Goal: Task Accomplishment & Management: Use online tool/utility

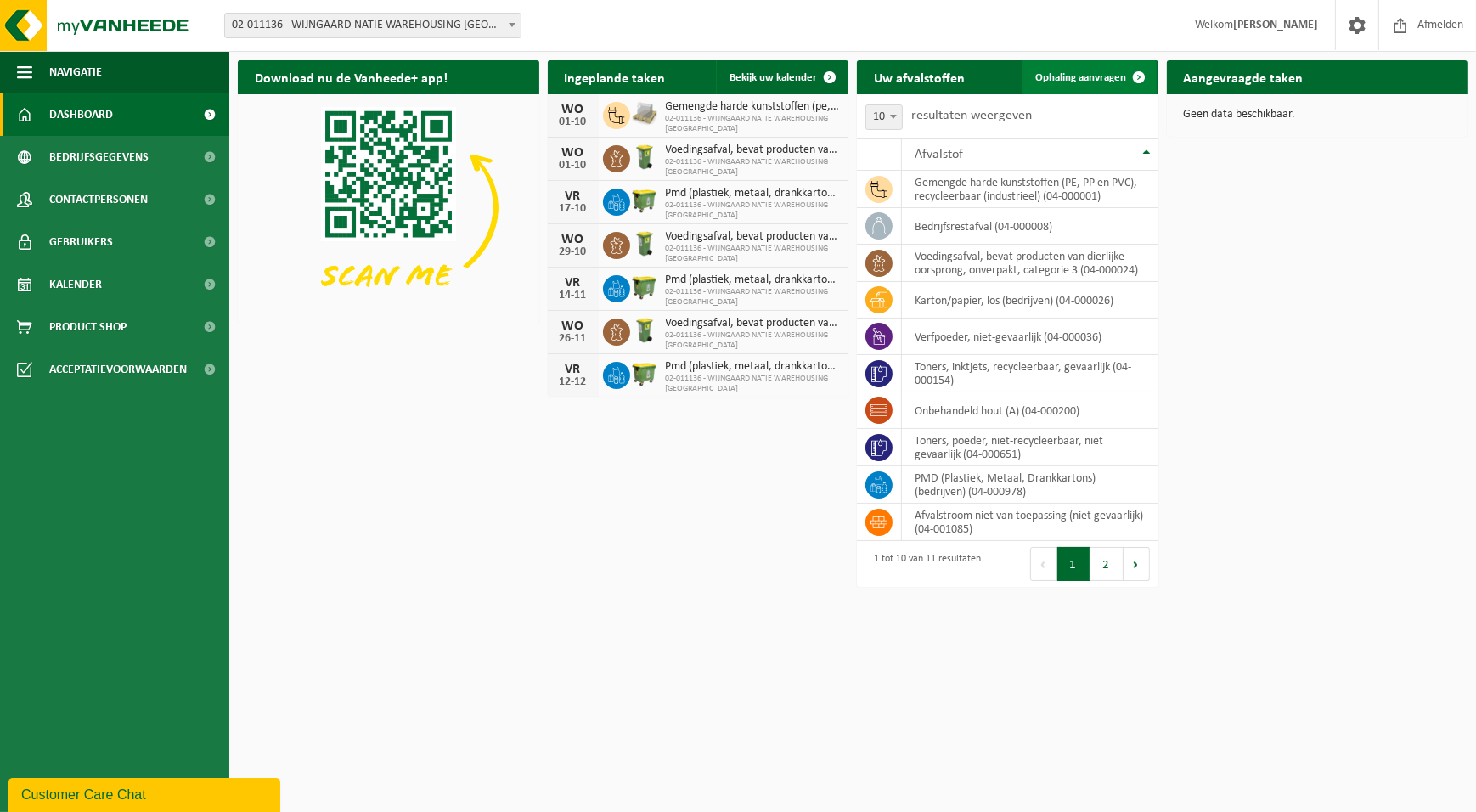
click at [1057, 78] on span "Ophaling aanvragen" at bounding box center [1081, 78] width 91 height 11
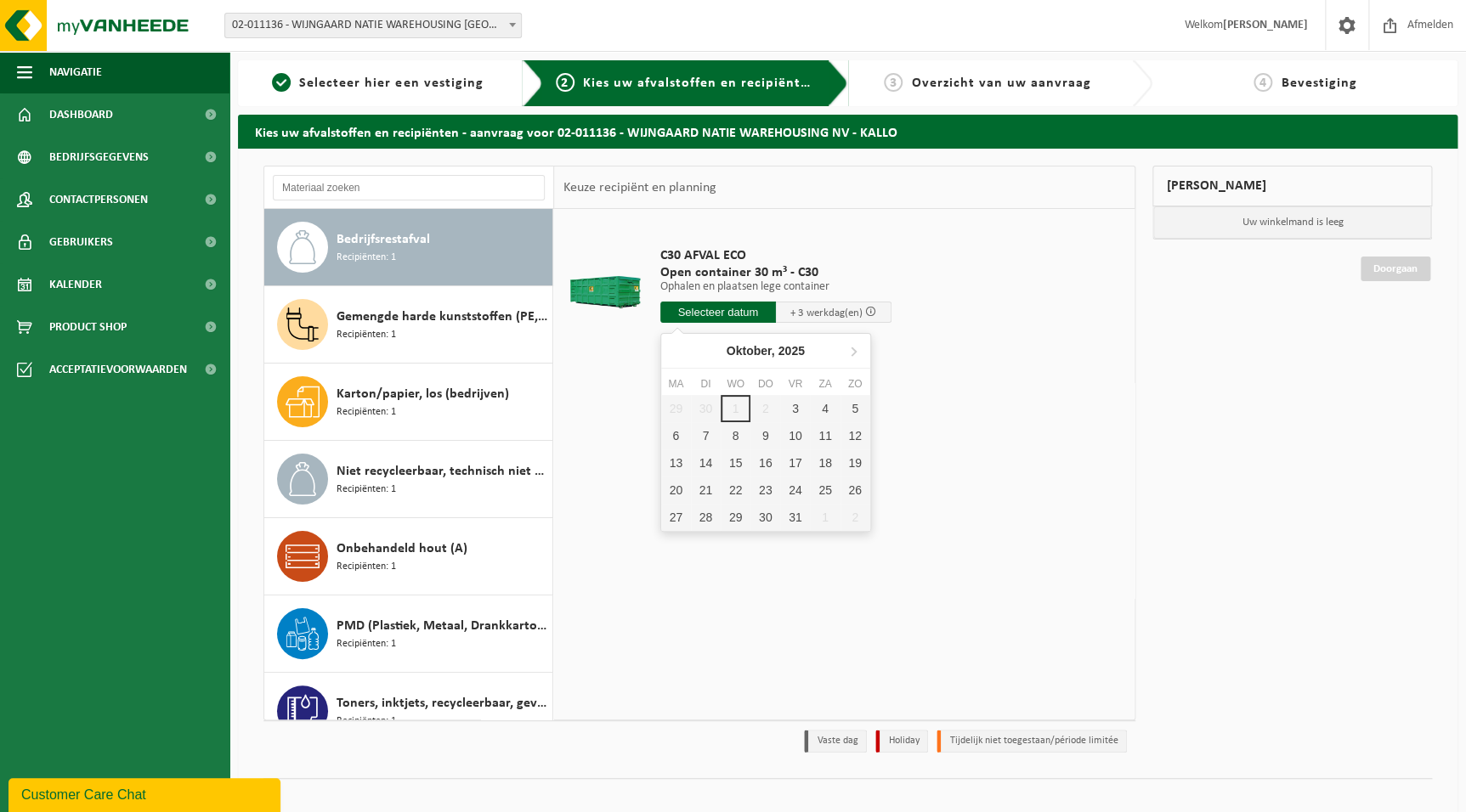
click at [688, 303] on input "text" at bounding box center [718, 312] width 115 height 22
click at [423, 339] on div "Gemengde harde kunststoffen (PE, PP en PVC), recycleerbaar (industrieel) Recipi…" at bounding box center [443, 324] width 212 height 51
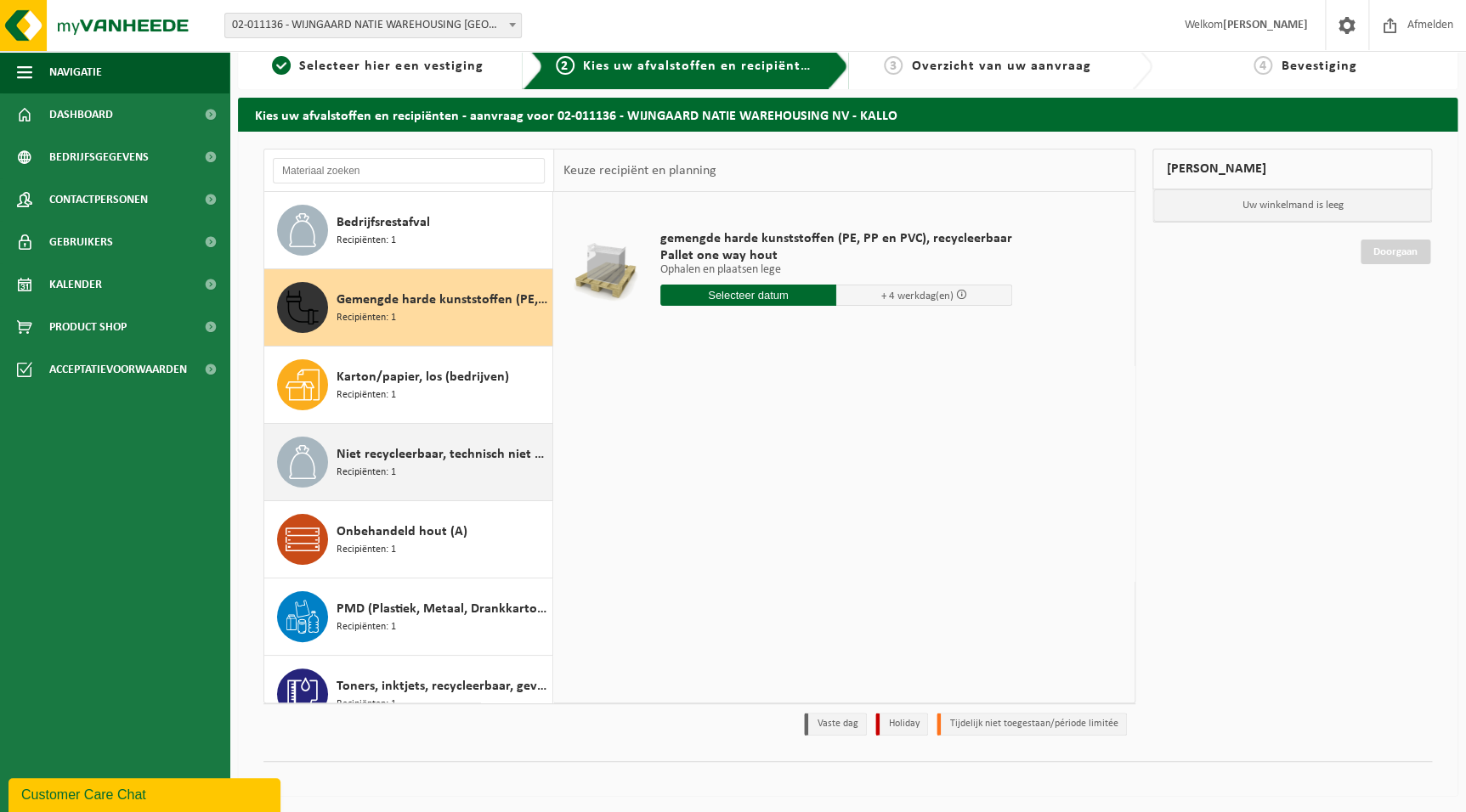
click at [456, 455] on span "Niet recycleerbaar, technisch niet verbrandbaar afval (brandbaar)" at bounding box center [443, 455] width 212 height 21
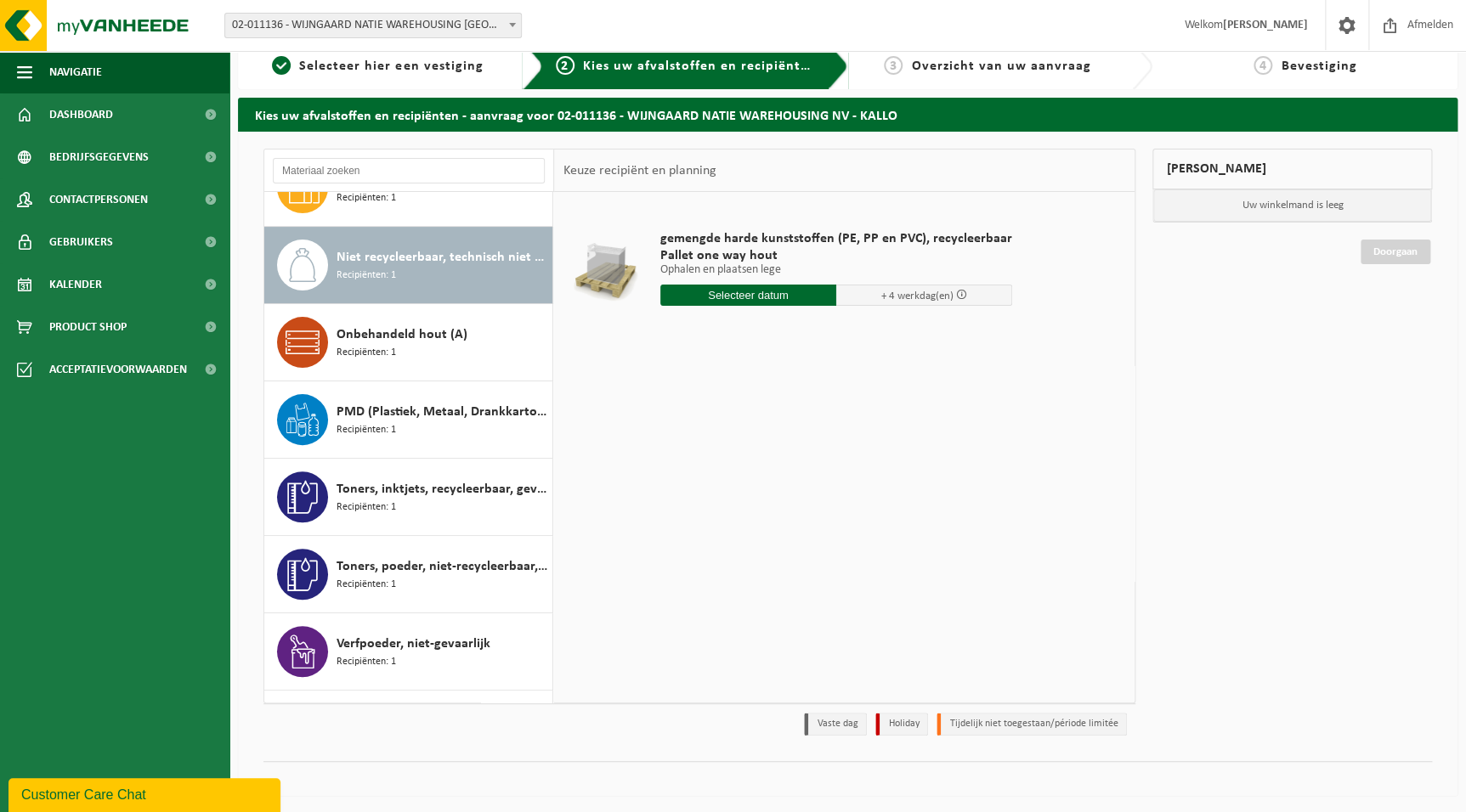
scroll to position [231, 0]
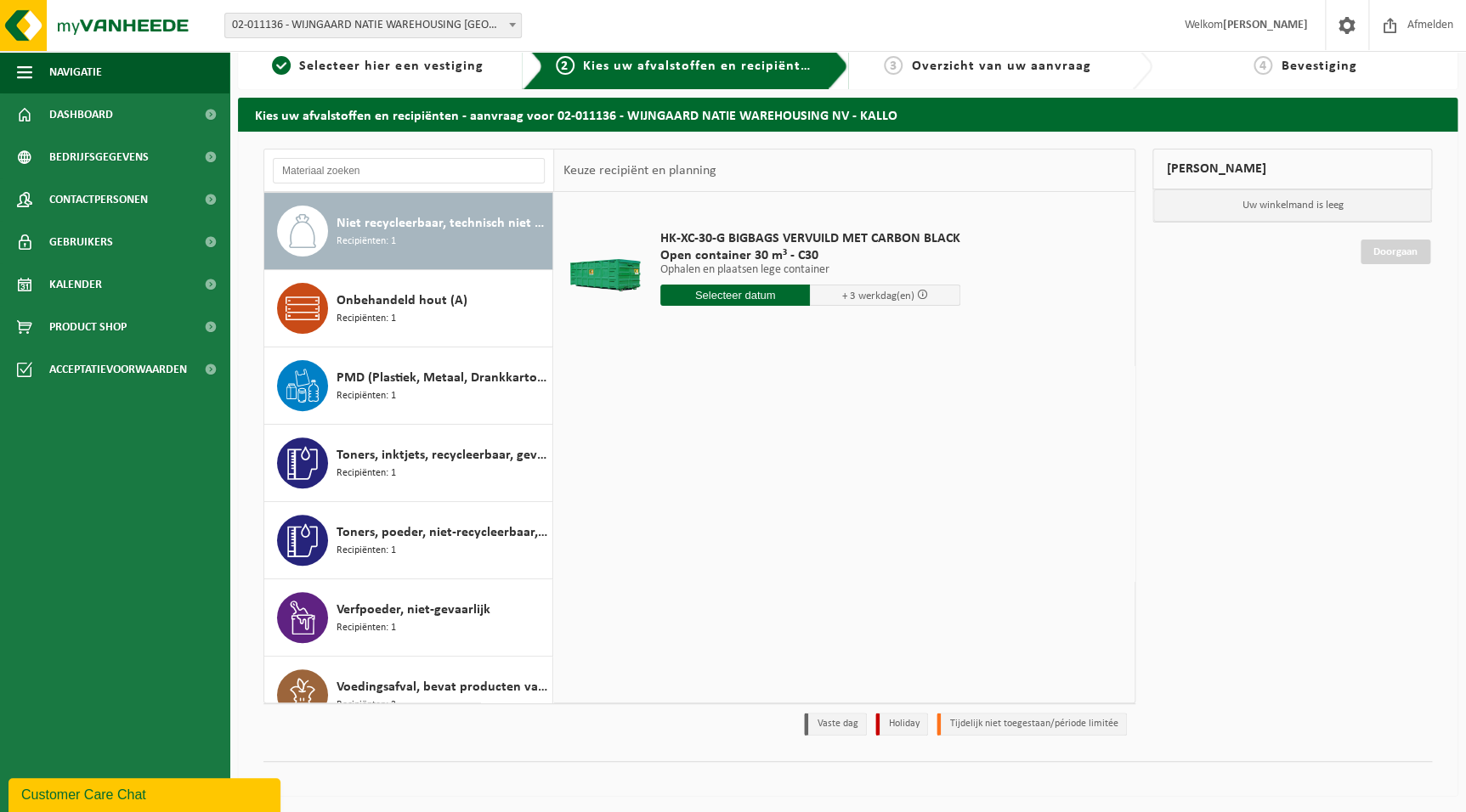
click at [728, 293] on input "text" at bounding box center [735, 294] width 150 height 22
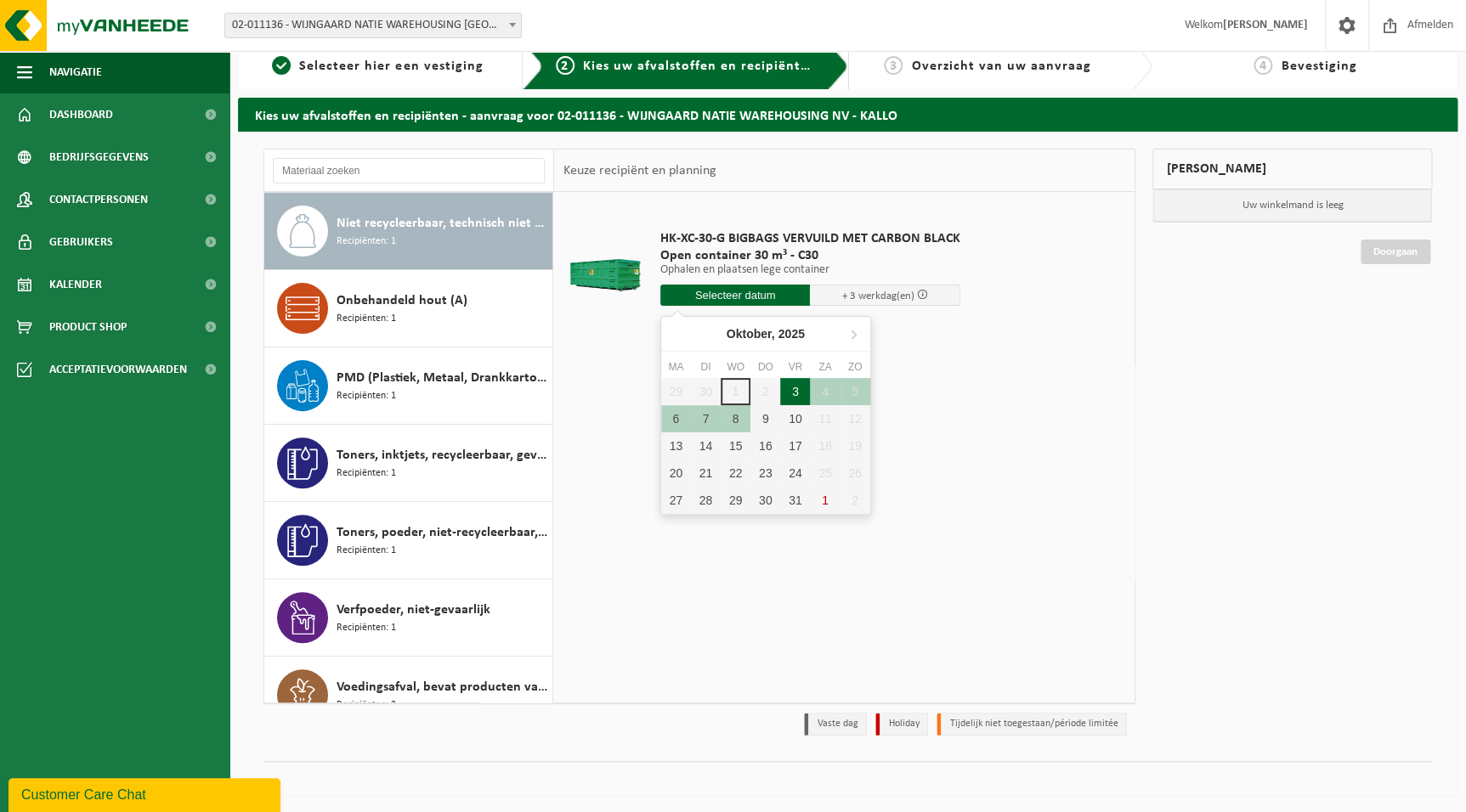
click at [791, 388] on div "3" at bounding box center [795, 391] width 30 height 27
type input "Van 2025-10-03"
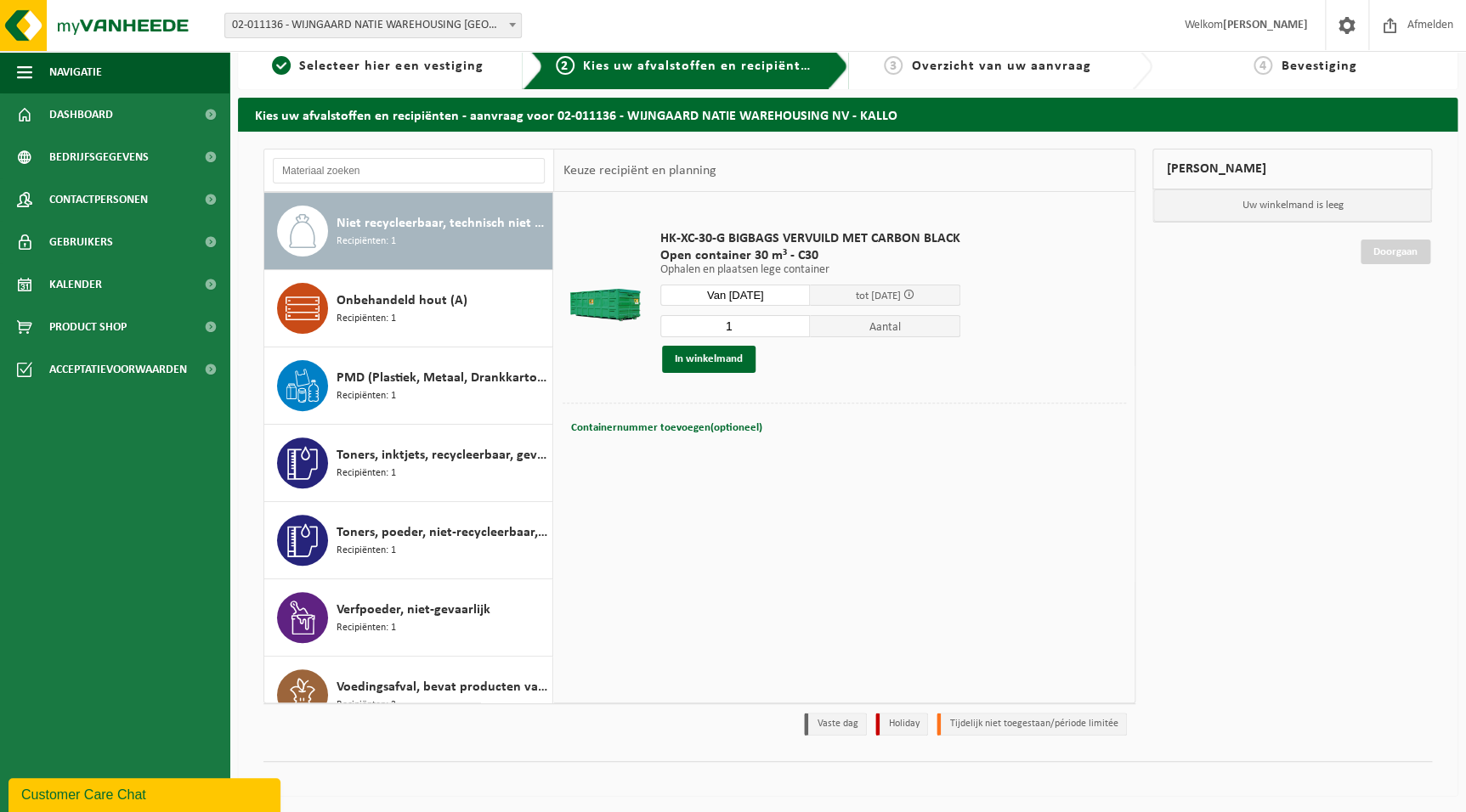
click at [761, 331] on input "1" at bounding box center [735, 326] width 150 height 23
type input "2"
click at [796, 322] on input "2" at bounding box center [735, 326] width 150 height 23
click at [718, 356] on button "In winkelmand" at bounding box center [709, 359] width 94 height 27
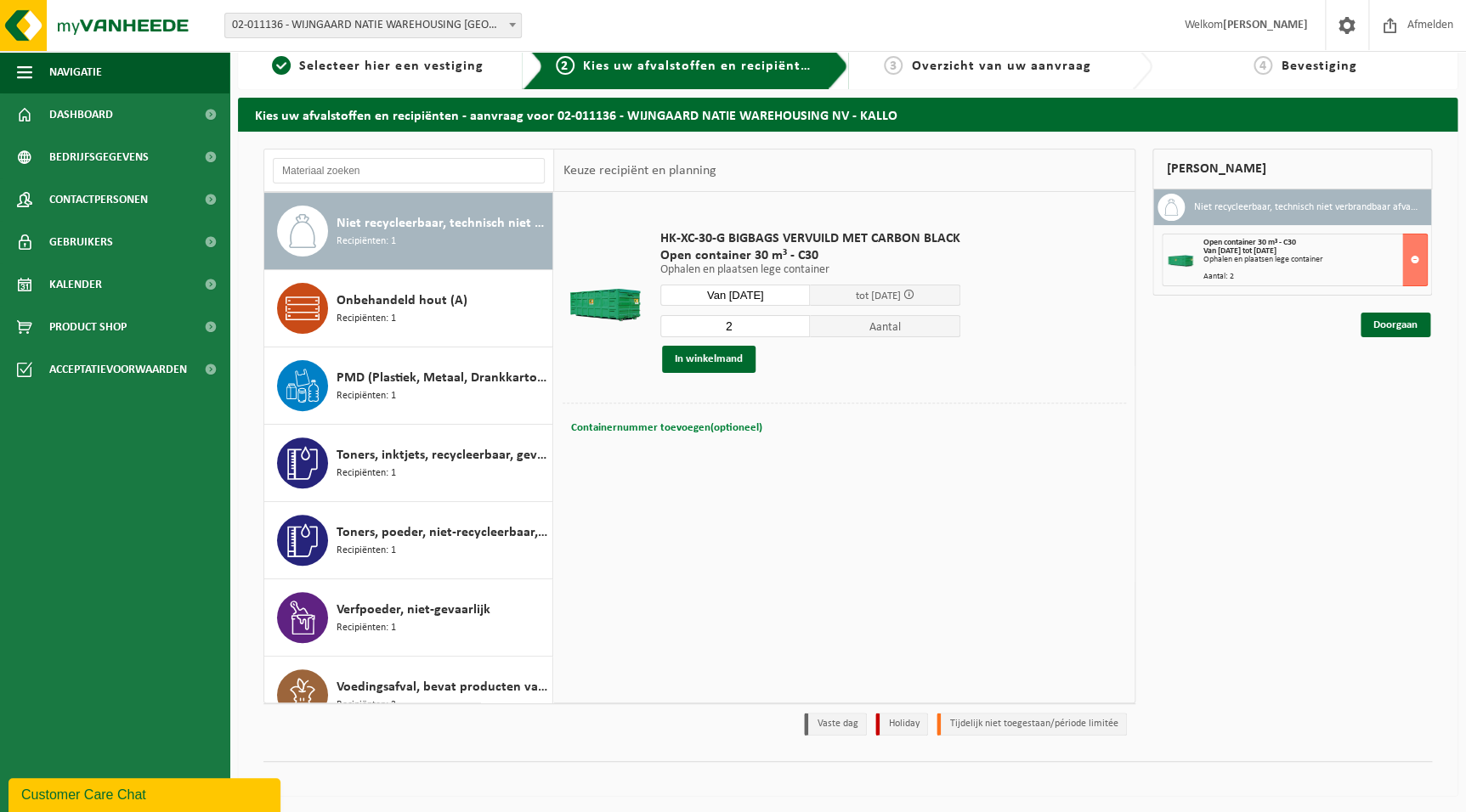
click at [700, 423] on span "Containernummer toevoegen(optioneel)" at bounding box center [666, 428] width 191 height 11
click at [1376, 324] on link "Doorgaan" at bounding box center [1395, 324] width 69 height 24
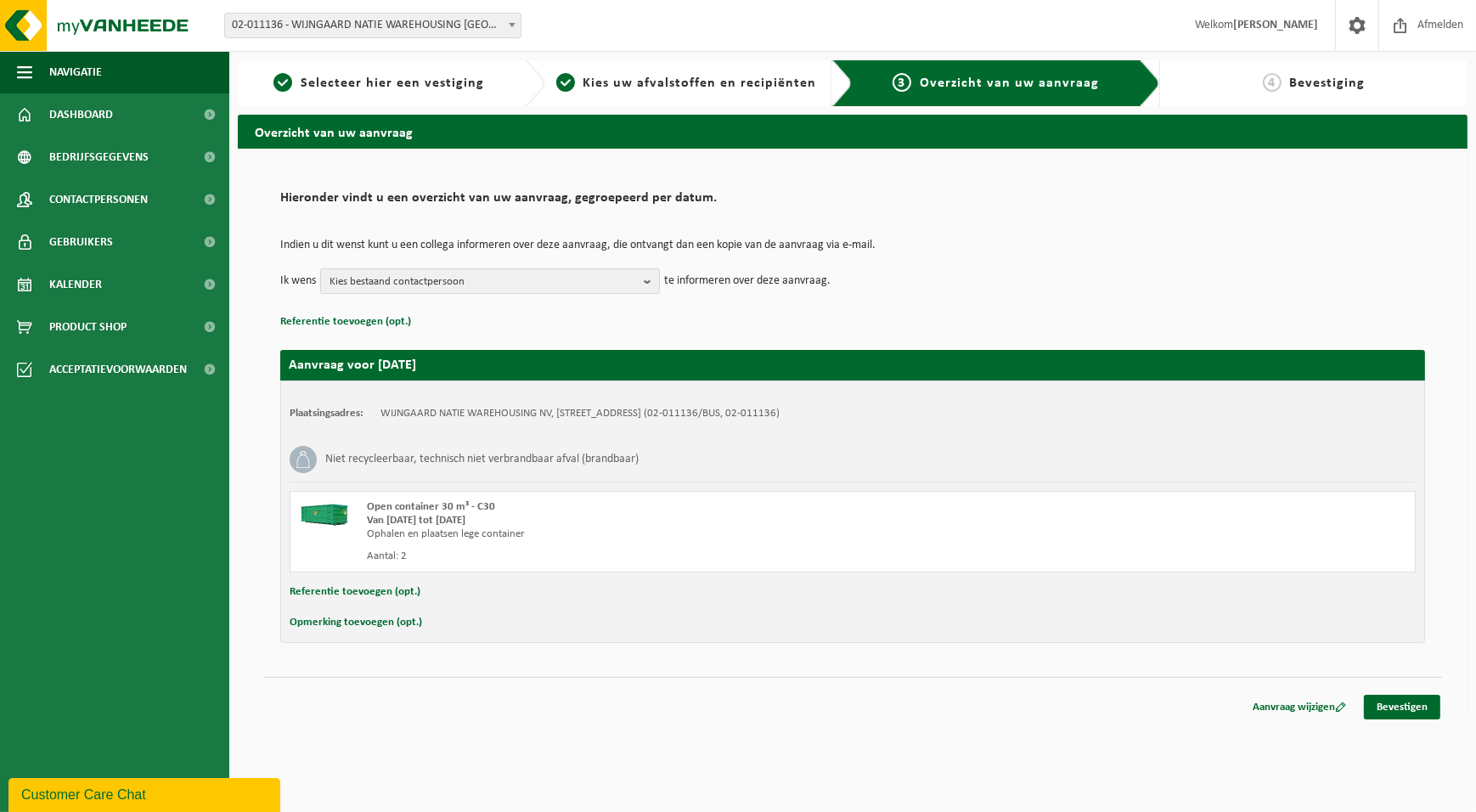
click at [606, 280] on span "Kies bestaand contactpersoon" at bounding box center [483, 281] width 308 height 25
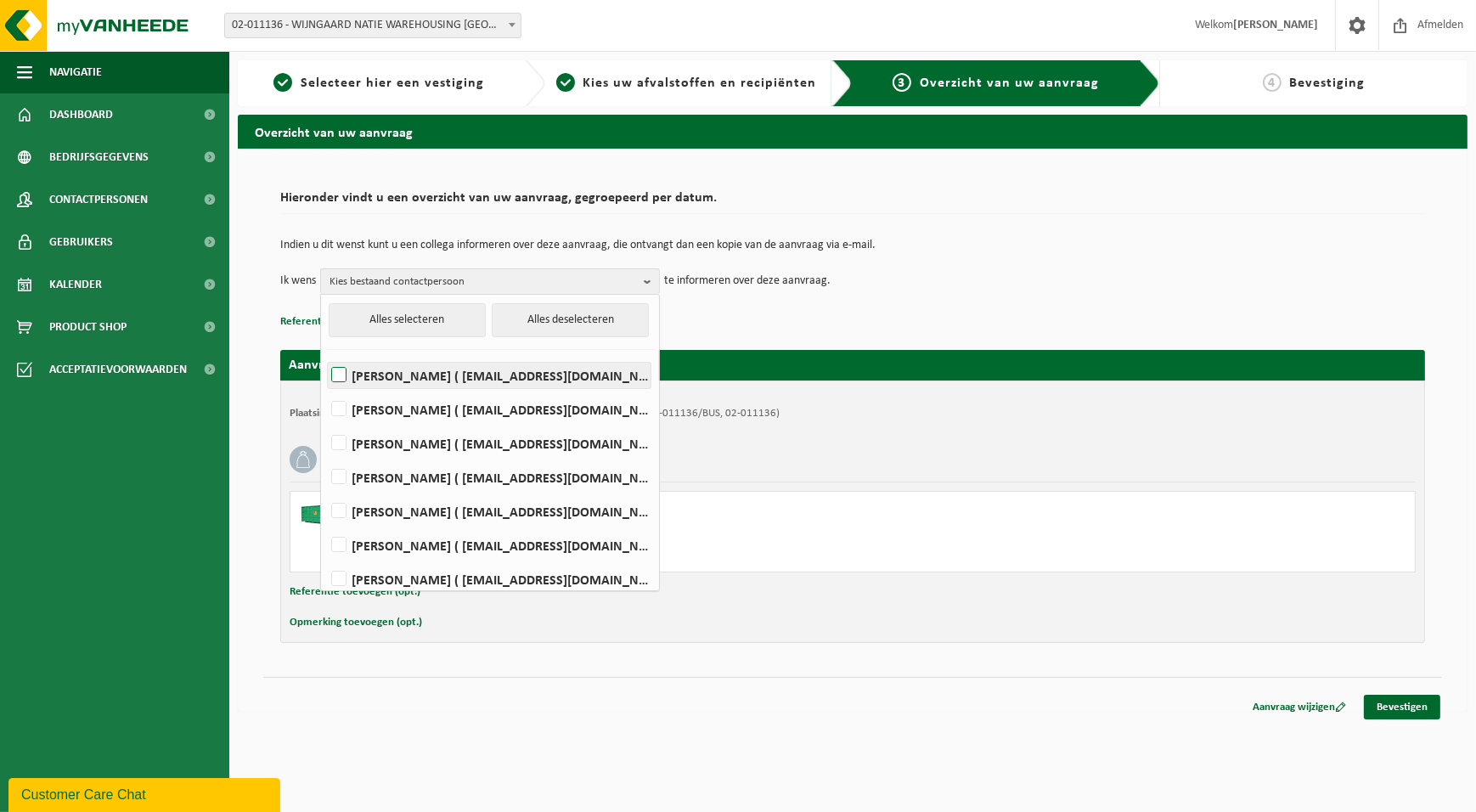
scroll to position [212, 0]
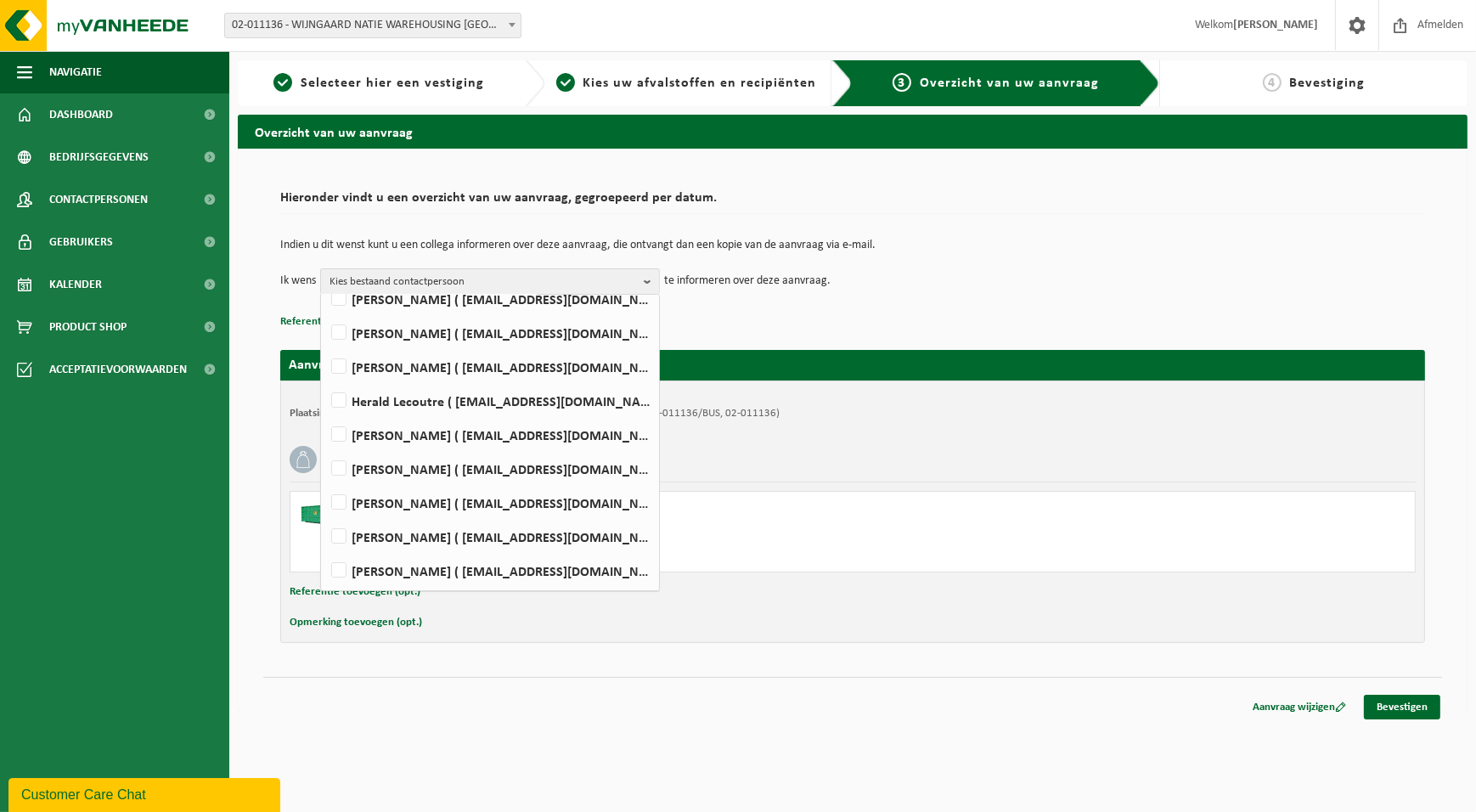
click at [931, 311] on p "Referentie toevoegen (opt.)" at bounding box center [852, 323] width 1145 height 23
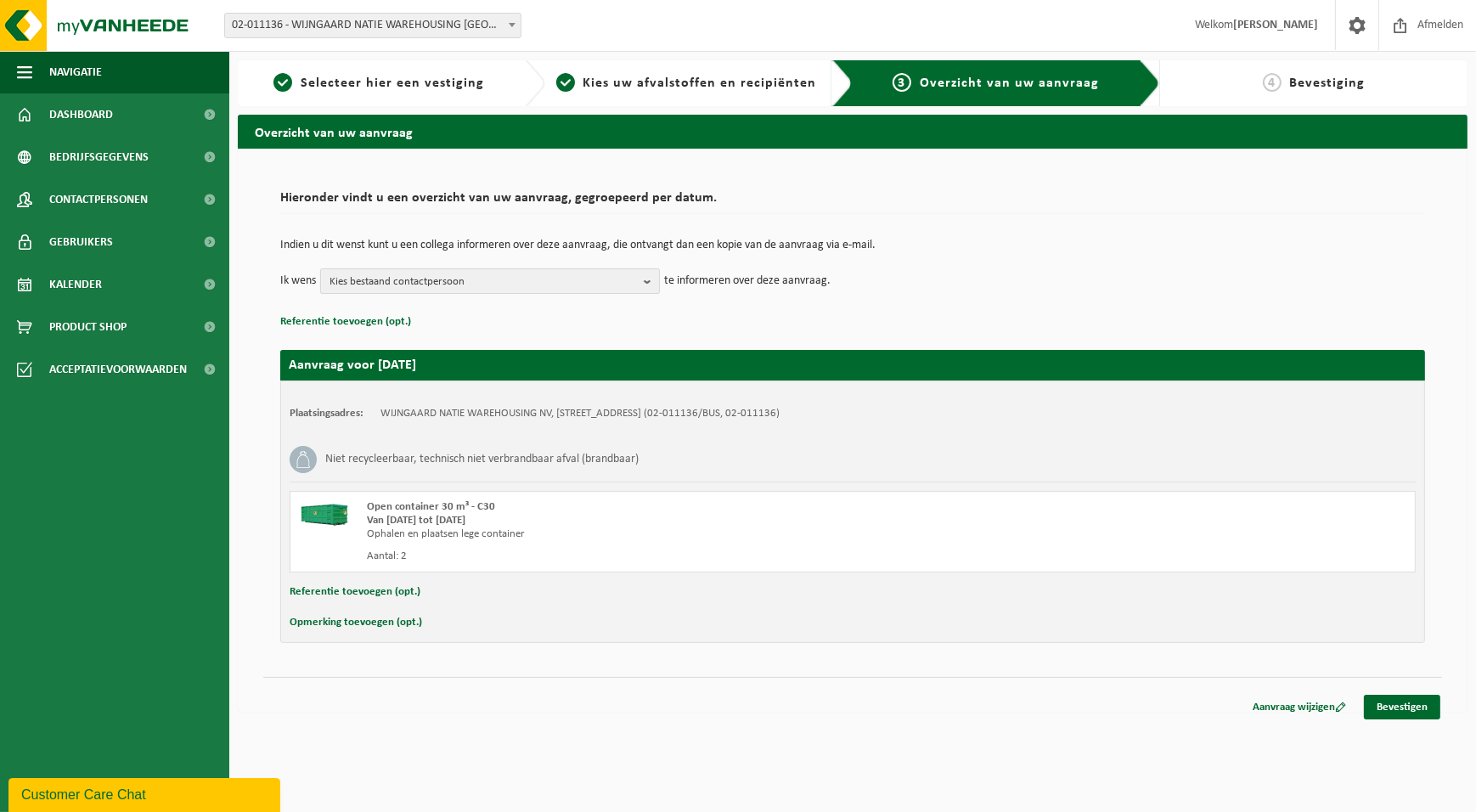
click at [593, 273] on span "Kies bestaand contactpersoon" at bounding box center [483, 281] width 308 height 25
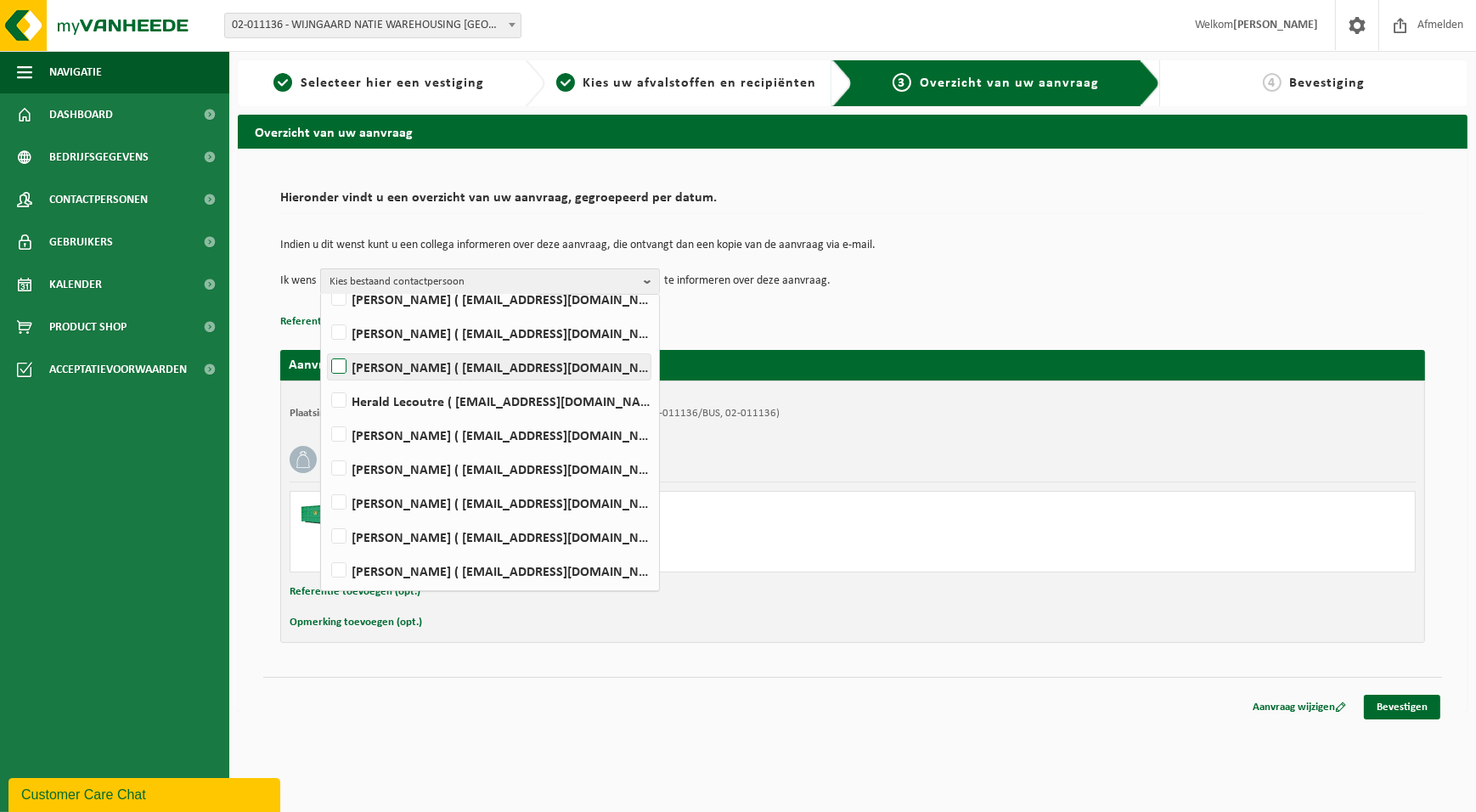
click at [340, 368] on label "Frank Garmyn ( fgarmyn@wijngaardnatie.be )" at bounding box center [489, 367] width 323 height 25
click at [325, 346] on input "Frank Garmyn ( fgarmyn@wijngaardnatie.be )" at bounding box center [324, 345] width 1 height 1
checkbox input "true"
click at [844, 511] on div "Open container 30 m³ - C30" at bounding box center [643, 507] width 554 height 13
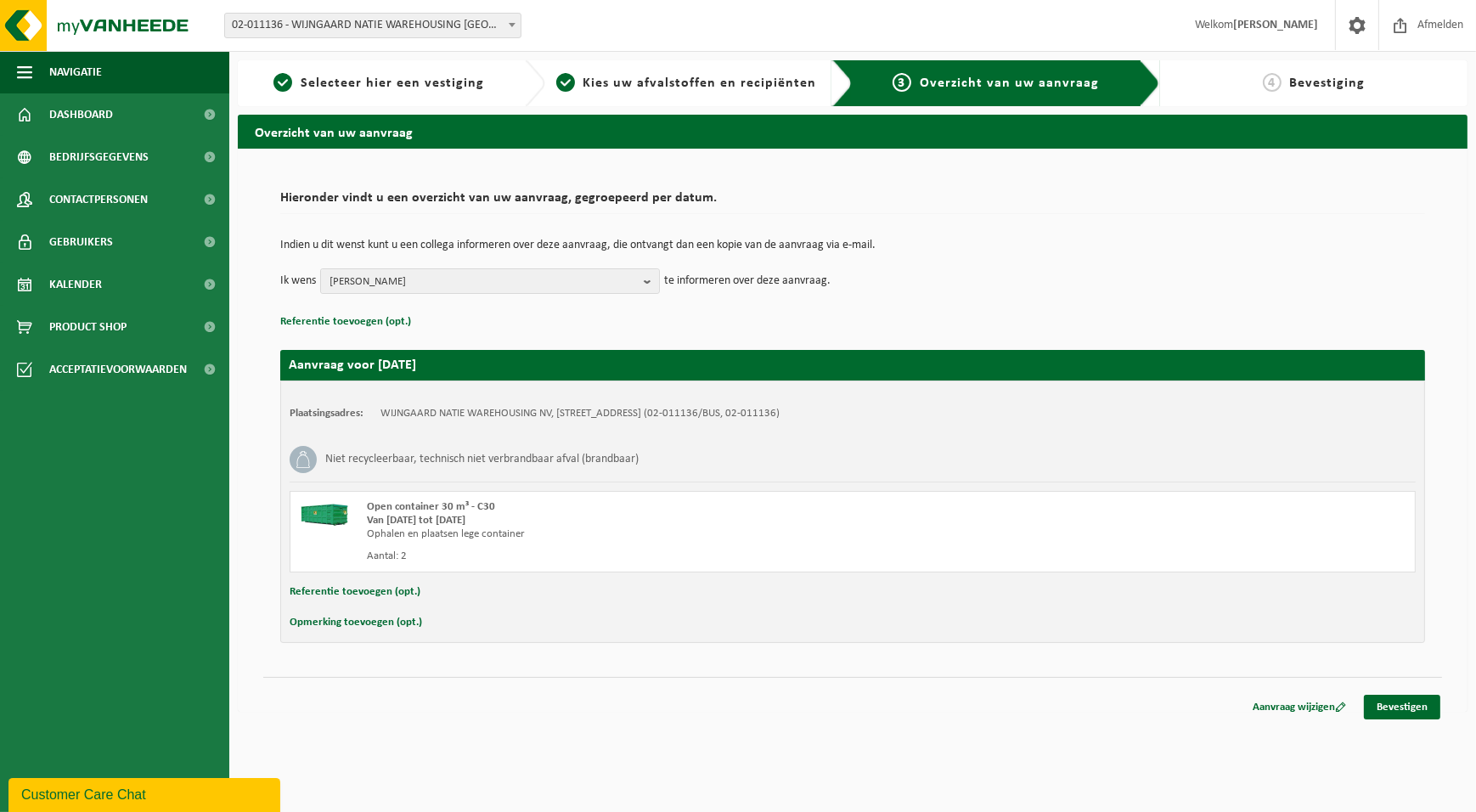
click at [375, 624] on button "Opmerking toevoegen (opt.)" at bounding box center [355, 623] width 132 height 23
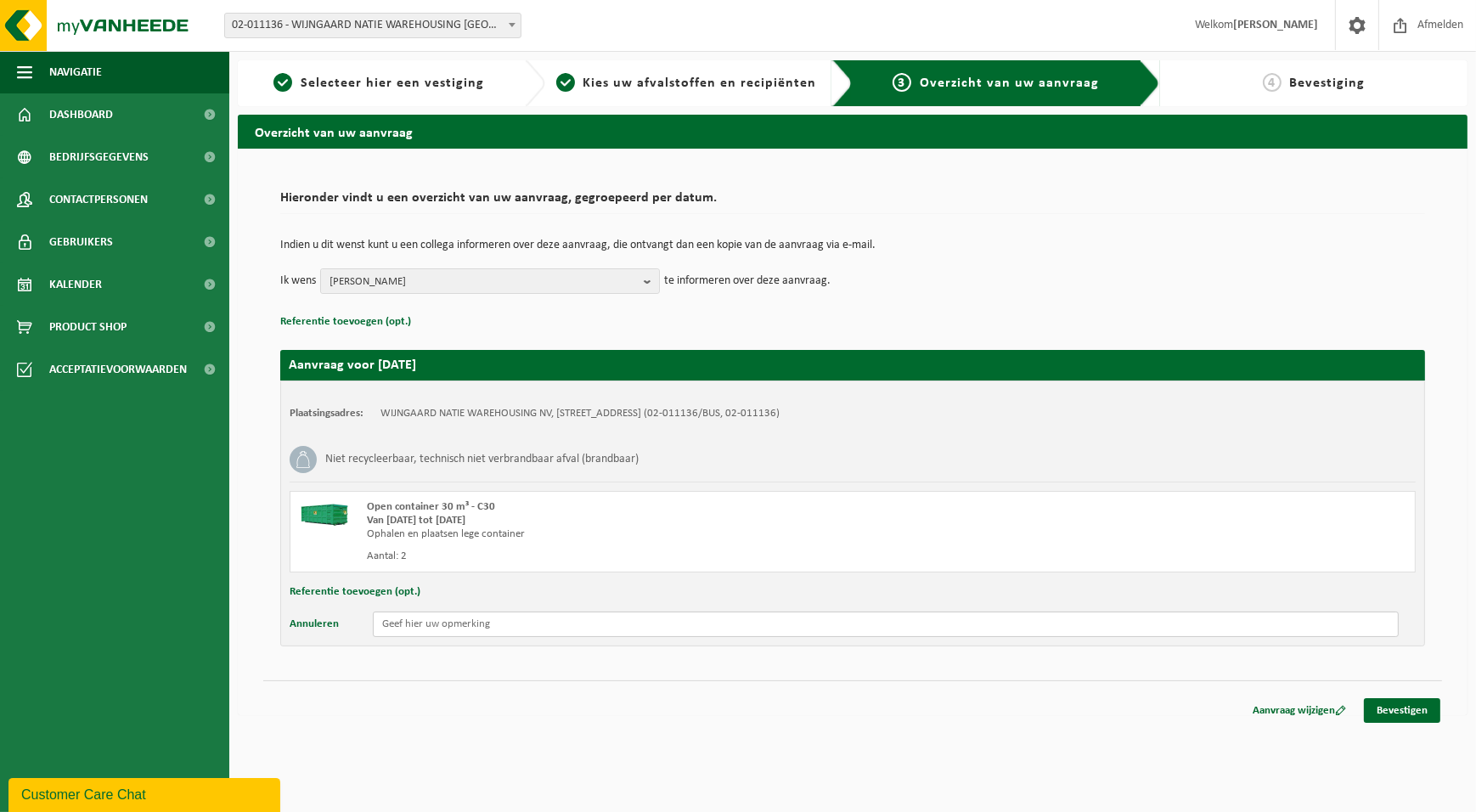
click at [411, 629] on input "text" at bounding box center [886, 624] width 1026 height 25
type input "indien mogelijk graag morgen."
click at [1411, 714] on link "Bevestigen" at bounding box center [1403, 711] width 77 height 24
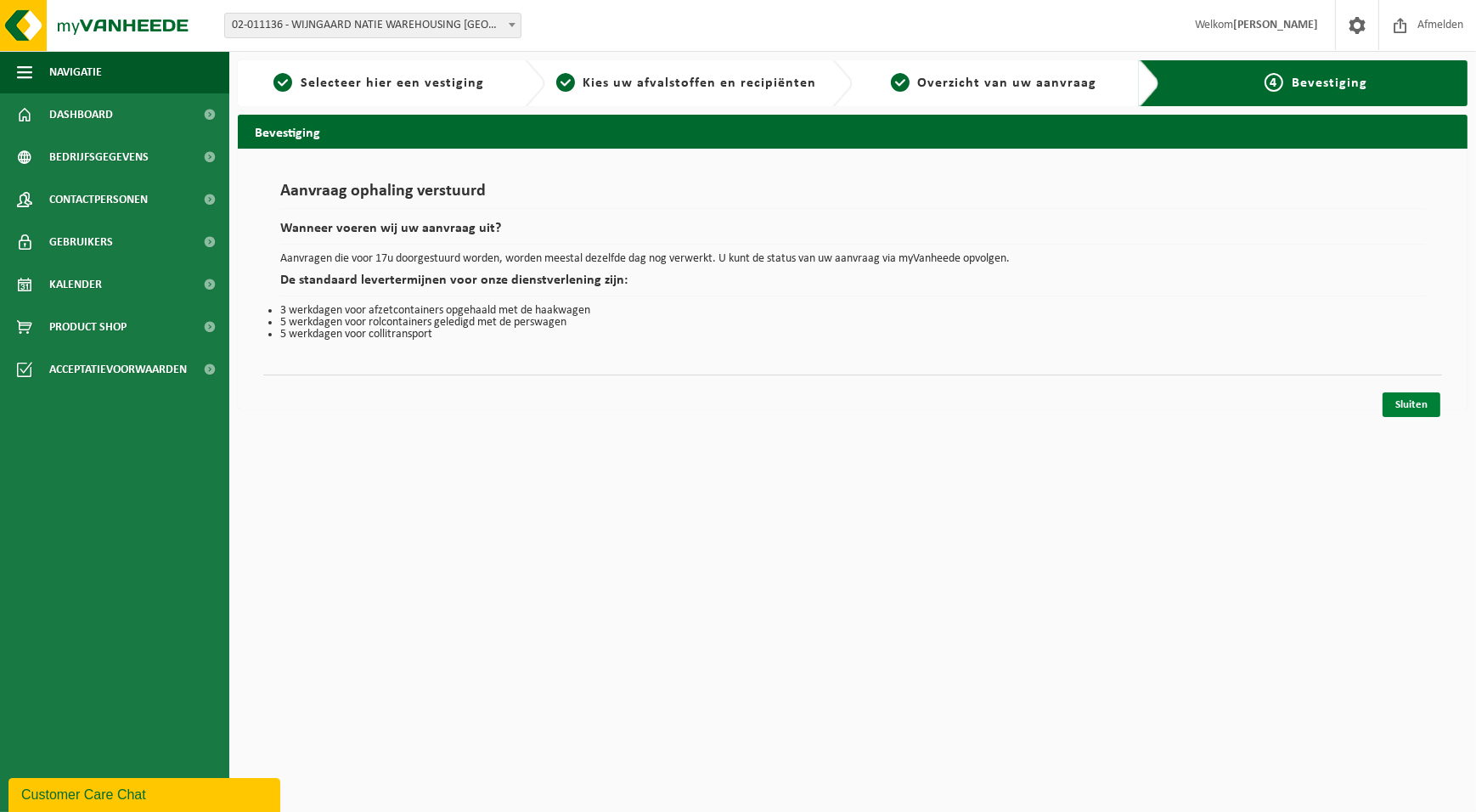
click at [1412, 411] on link "Sluiten" at bounding box center [1412, 405] width 58 height 24
